Goal: Transaction & Acquisition: Purchase product/service

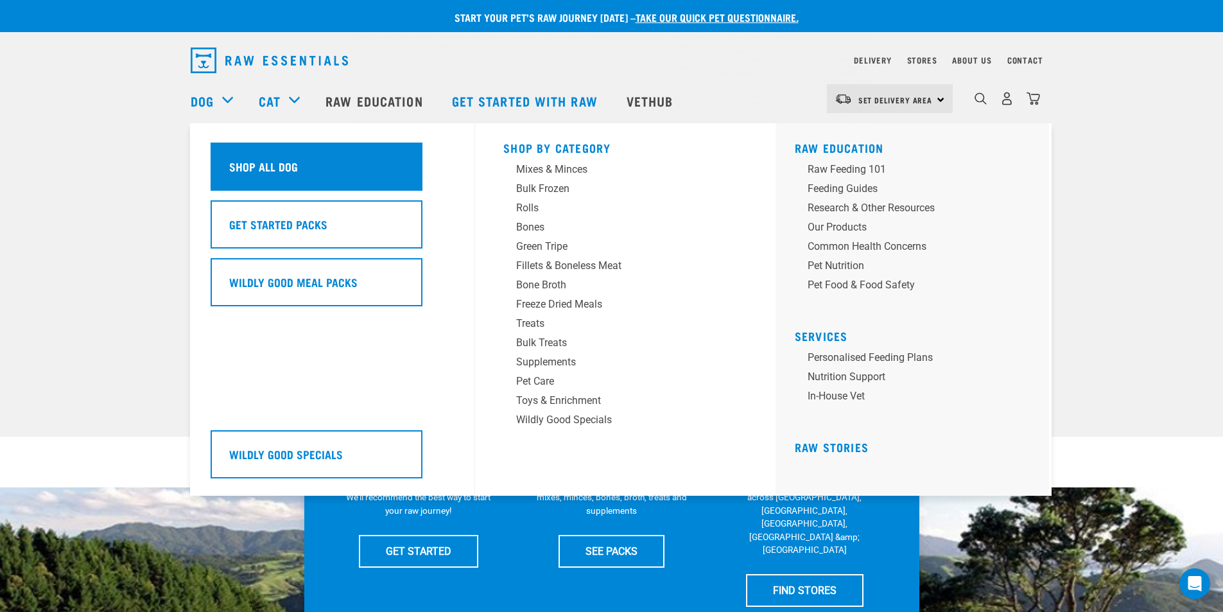
click at [268, 168] on h5 "Shop All Dog" at bounding box center [263, 166] width 69 height 17
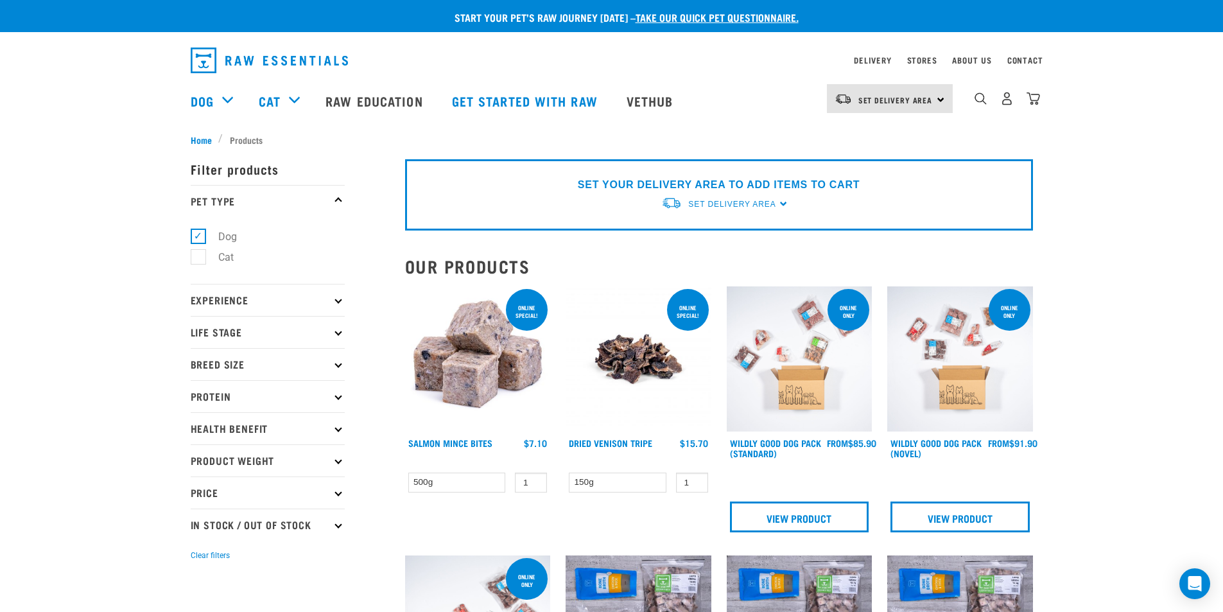
click at [339, 460] on icon at bounding box center [338, 460] width 7 height 7
click at [201, 493] on label "500g" at bounding box center [222, 495] width 49 height 16
click at [199, 493] on input "500g" at bounding box center [195, 493] width 8 height 8
checkbox input "true"
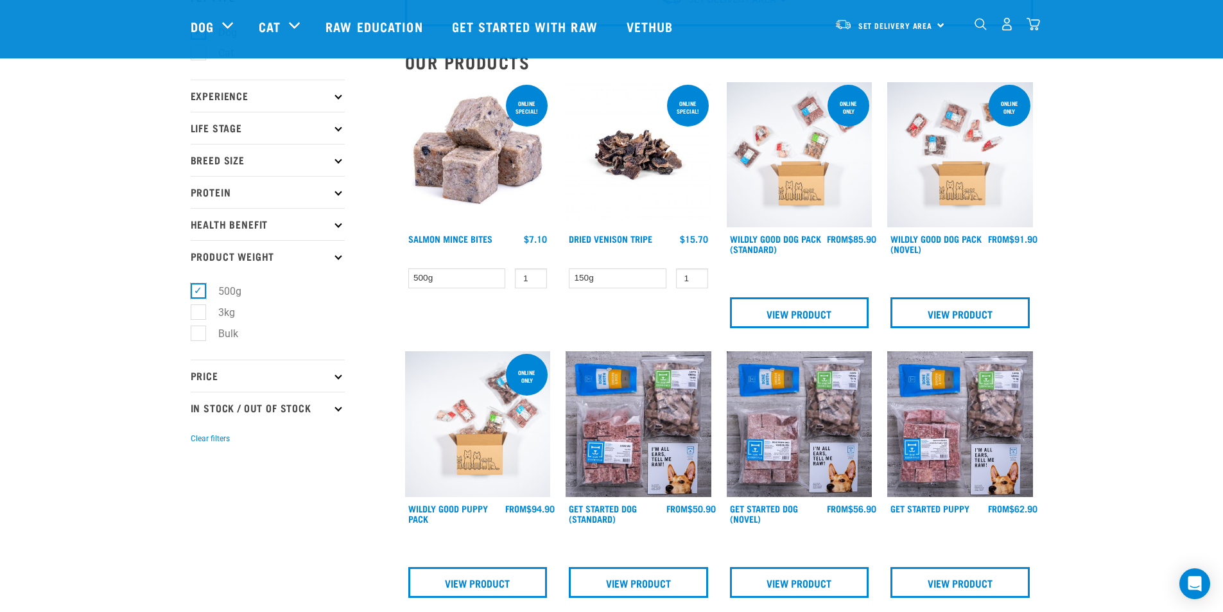
scroll to position [107, 0]
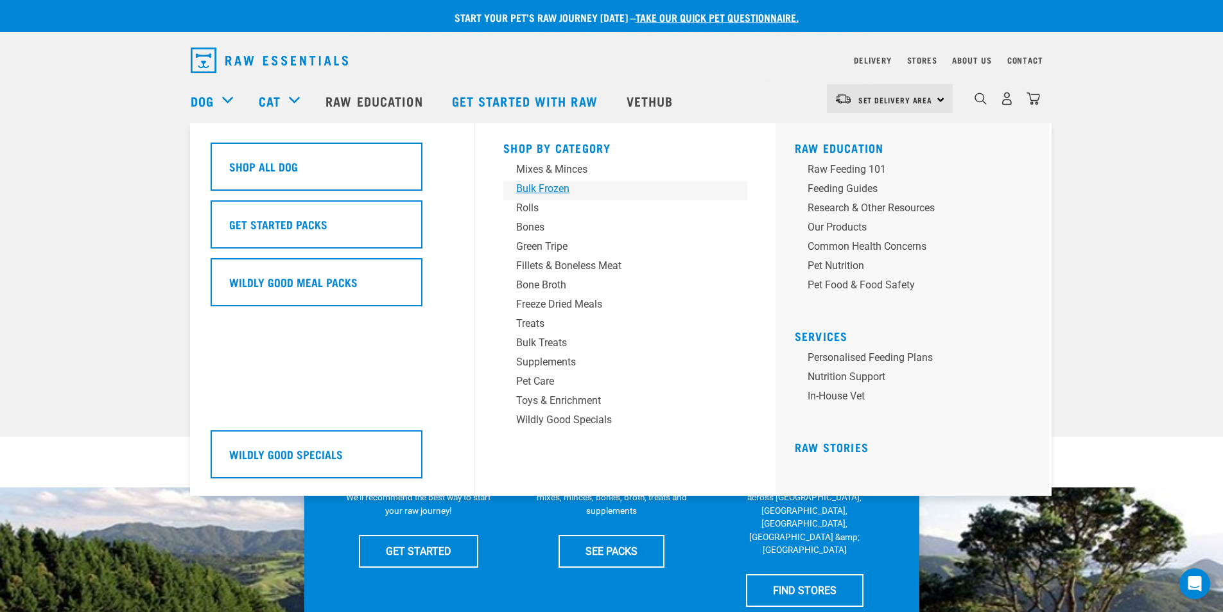
click at [558, 191] on div "Bulk Frozen" at bounding box center [616, 188] width 200 height 15
